Goal: Navigation & Orientation: Find specific page/section

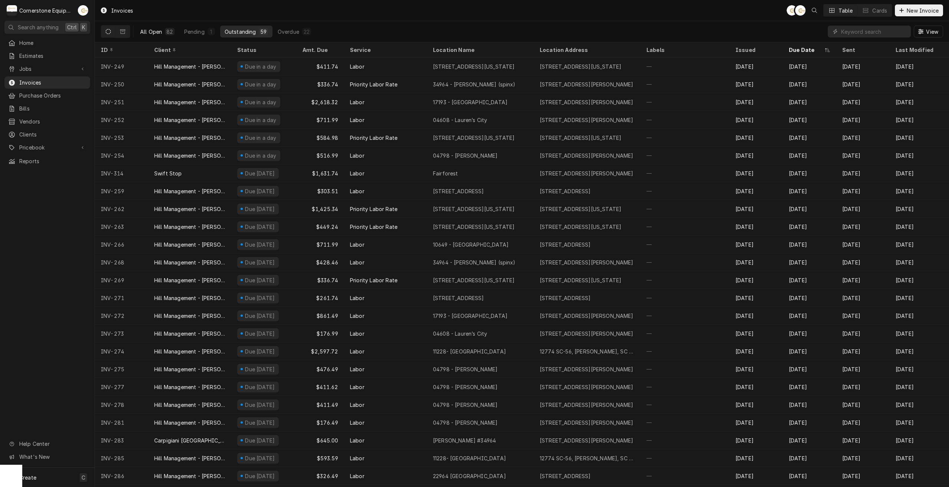
click at [154, 34] on div "All Open" at bounding box center [151, 32] width 22 height 8
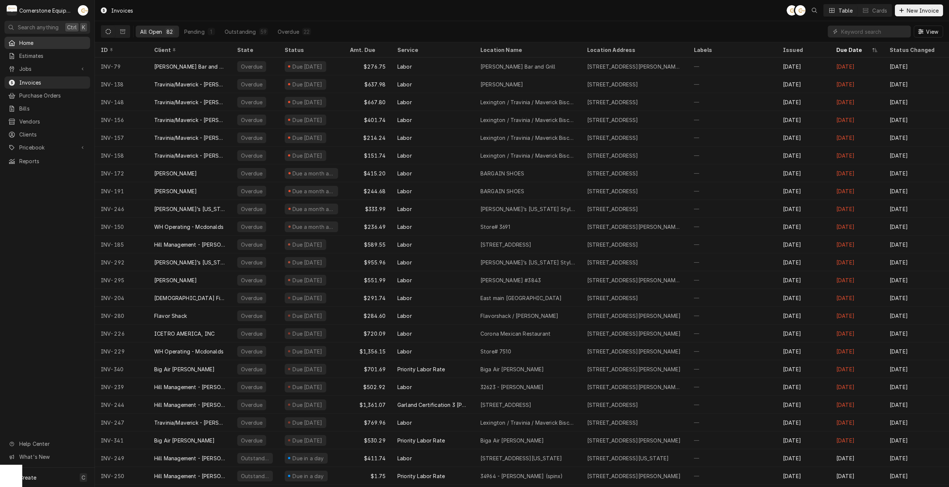
click at [38, 42] on span "Home" at bounding box center [52, 43] width 67 height 8
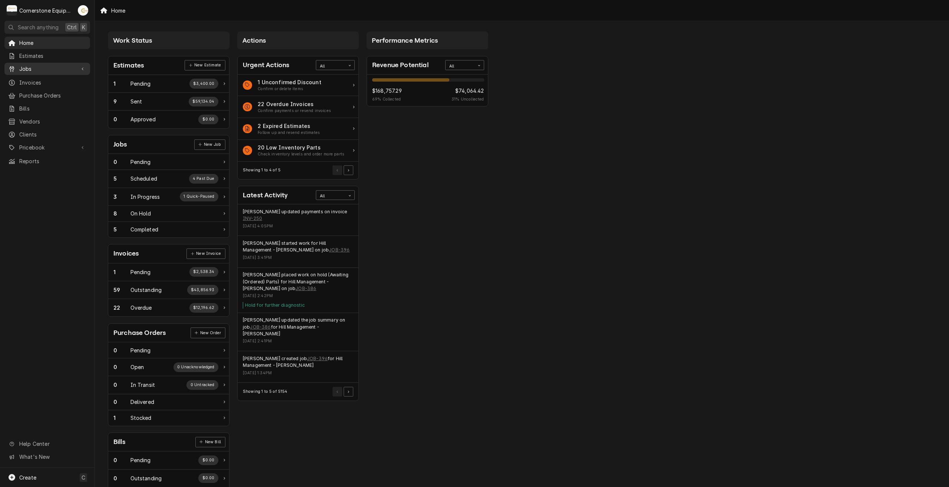
click at [43, 68] on span "Jobs" at bounding box center [47, 69] width 56 height 8
click at [41, 78] on span "Jobs" at bounding box center [52, 82] width 67 height 8
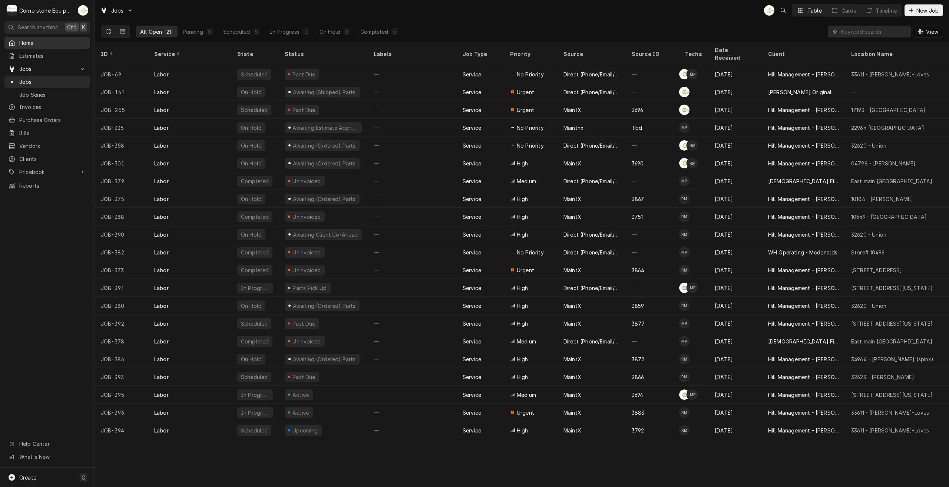
click at [26, 42] on span "Home" at bounding box center [52, 43] width 67 height 8
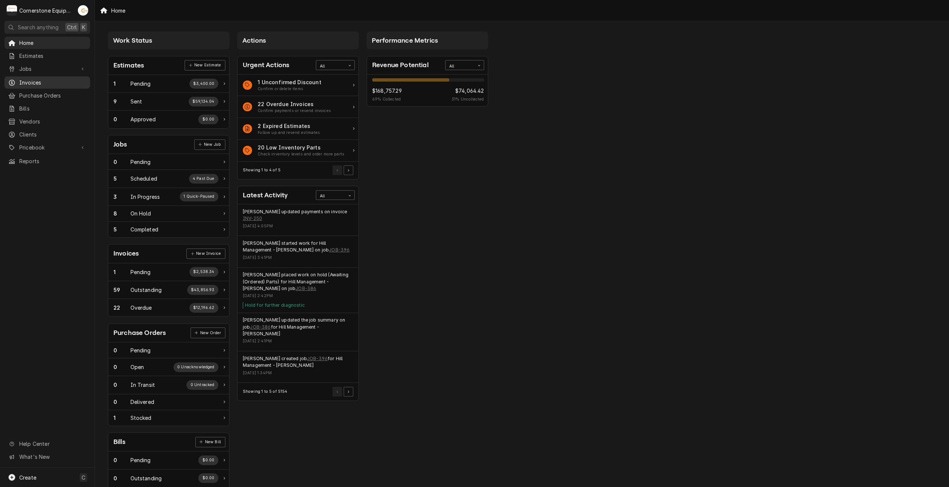
click at [46, 83] on span "Invoices" at bounding box center [52, 83] width 67 height 8
